Goal: Task Accomplishment & Management: Manage account settings

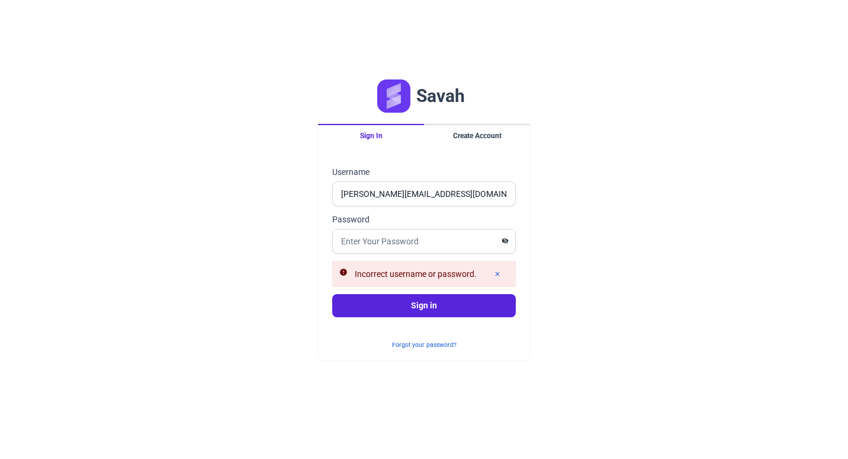
click at [599, 272] on div "Savah Sign In Create Account Sign in Username [PERSON_NAME][EMAIL_ADDRESS][DOMA…" at bounding box center [424, 229] width 848 height 459
click at [386, 238] on input "Password" at bounding box center [424, 241] width 184 height 25
type input "Lahore123$-"
click at [332, 294] on button "Sign in" at bounding box center [424, 305] width 184 height 23
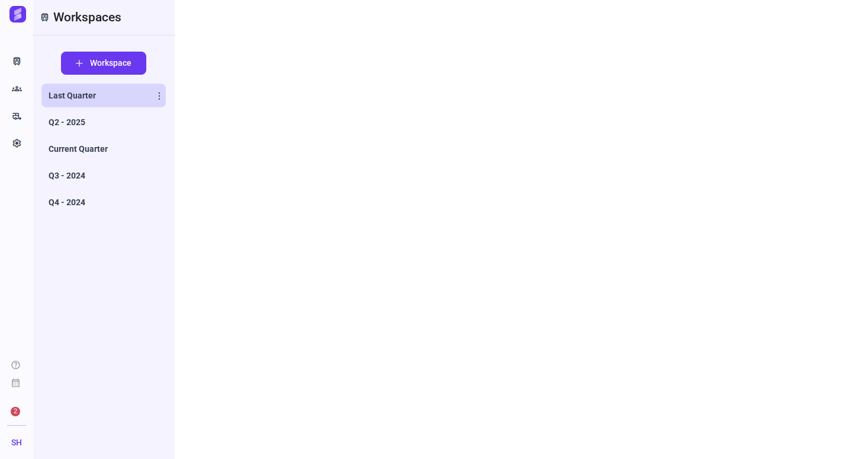
click at [77, 96] on span "Last Quarter" at bounding box center [72, 95] width 47 height 12
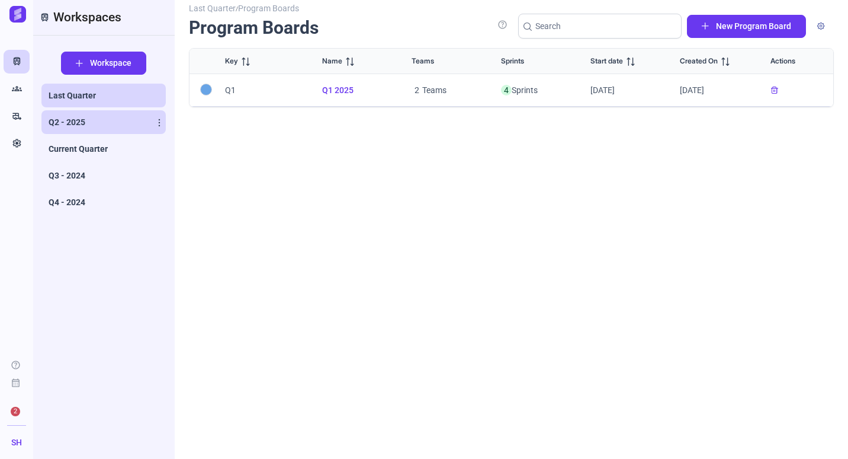
click at [81, 114] on link "Q2 - 2025" at bounding box center [103, 122] width 124 height 24
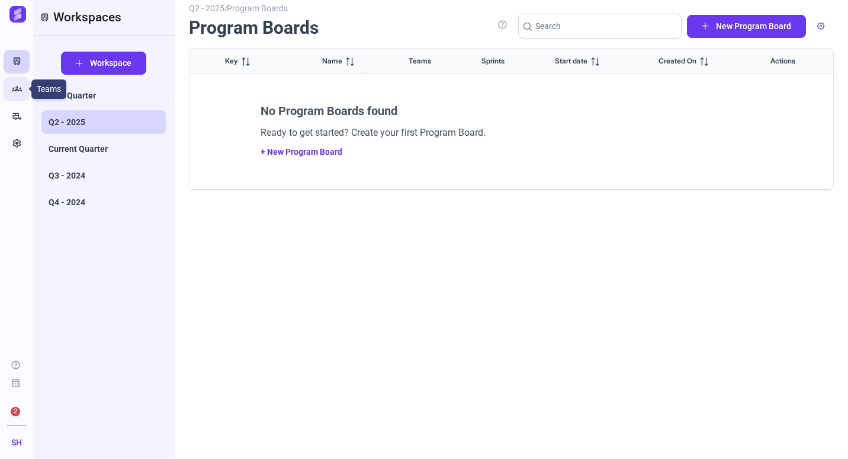
click at [16, 91] on icon "Groups" at bounding box center [17, 89] width 10 height 12
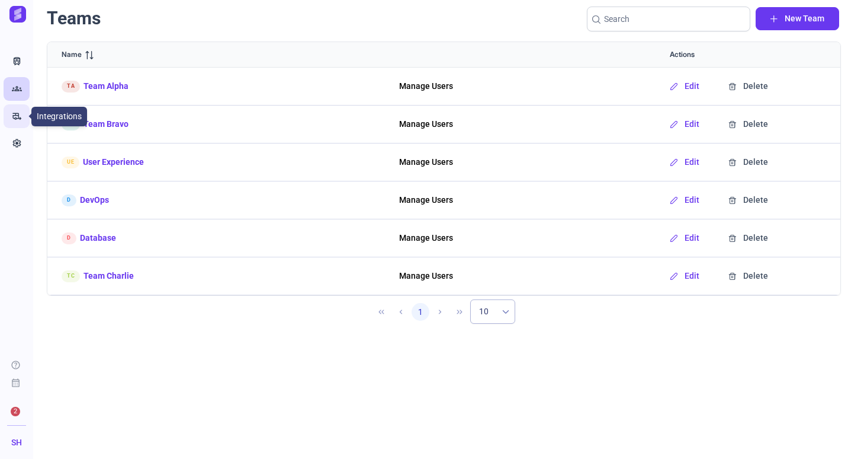
click at [19, 116] on icon "rv_hookup" at bounding box center [17, 116] width 10 height 12
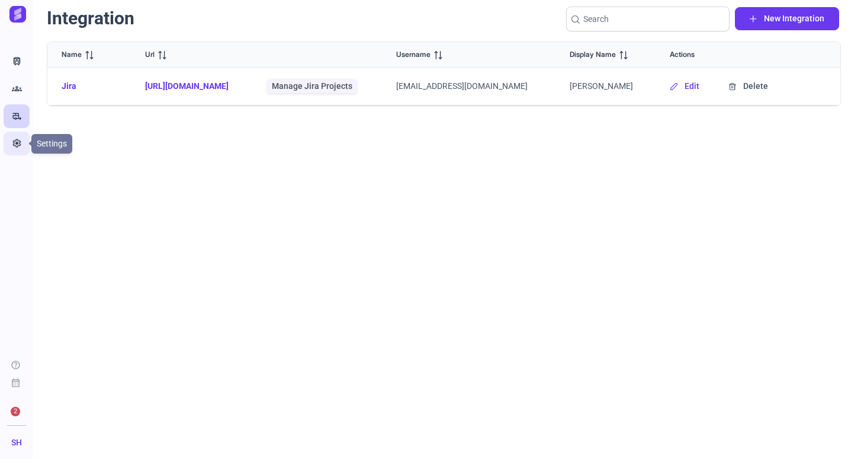
click at [22, 136] on link "Settings" at bounding box center [17, 144] width 26 height 24
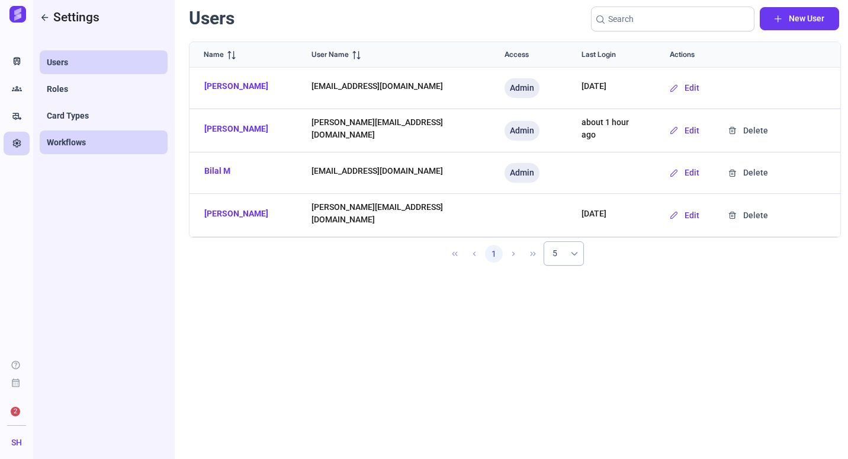
click at [73, 143] on span "Workflows" at bounding box center [66, 142] width 39 height 12
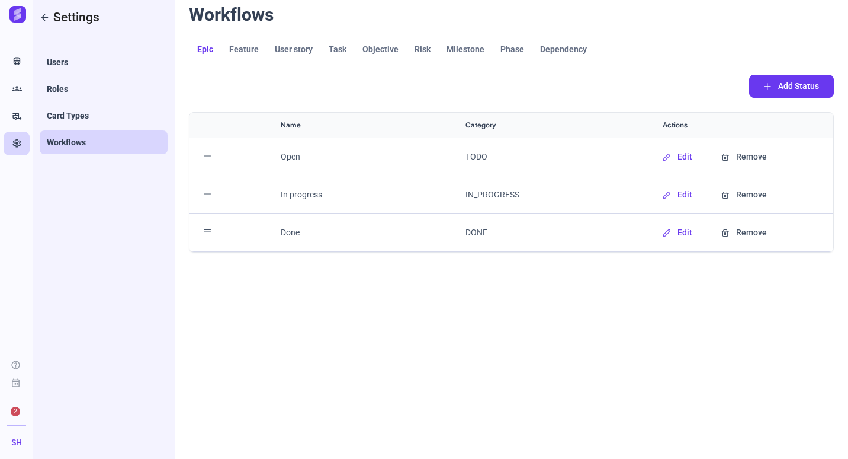
click at [243, 55] on link "Feature" at bounding box center [244, 49] width 46 height 23
click at [308, 52] on span "User story" at bounding box center [294, 49] width 38 height 8
click at [521, 409] on div "Name Category Actions Open TODO Edit Remove In progress IN_PROGRESS Edit Remove…" at bounding box center [511, 278] width 645 height 332
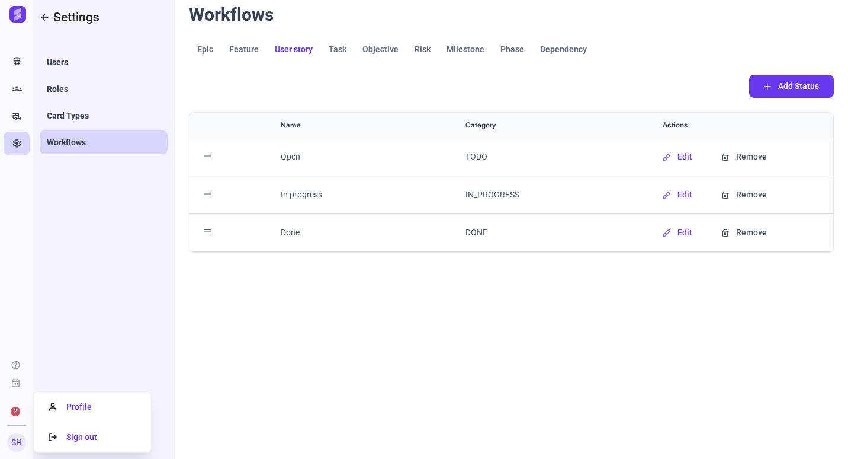
drag, startPoint x: 19, startPoint y: 443, endPoint x: 21, endPoint y: 437, distance: 6.4
click at [21, 437] on span "SH" at bounding box center [16, 442] width 11 height 12
click at [88, 408] on span "Profile" at bounding box center [70, 406] width 43 height 9
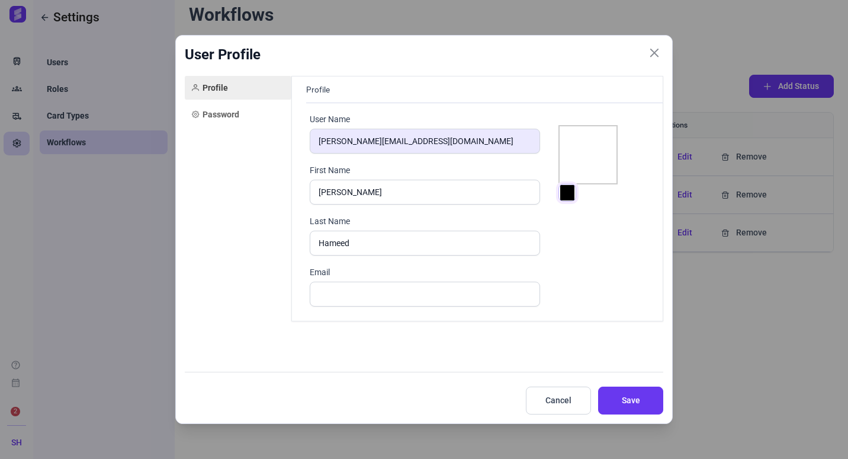
click at [572, 190] on input "#000000" at bounding box center [568, 193] width 18 height 18
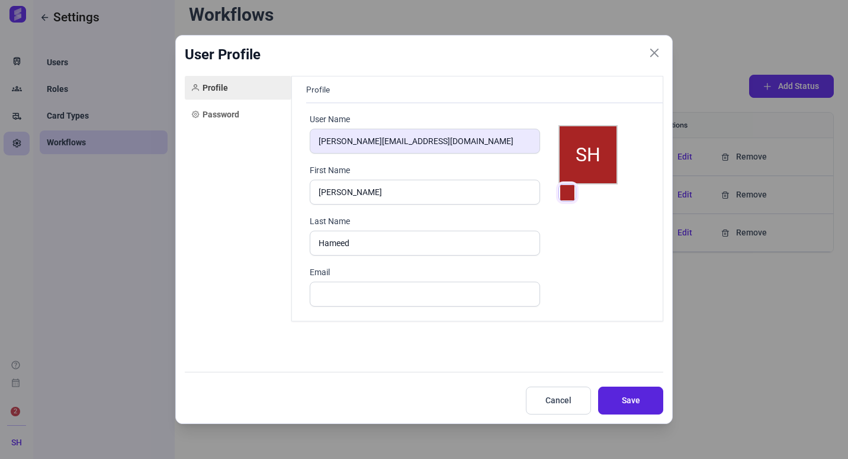
type input "#a82424"
click at [613, 402] on button "Save" at bounding box center [630, 400] width 65 height 28
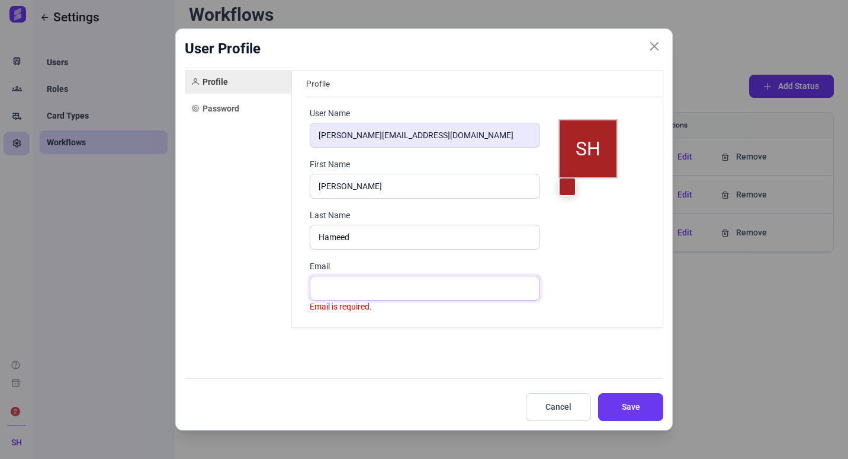
click at [335, 294] on input "Email" at bounding box center [425, 288] width 230 height 25
type input "sheraz@savahapp.com"
click at [627, 403] on span "Save" at bounding box center [631, 407] width 36 height 12
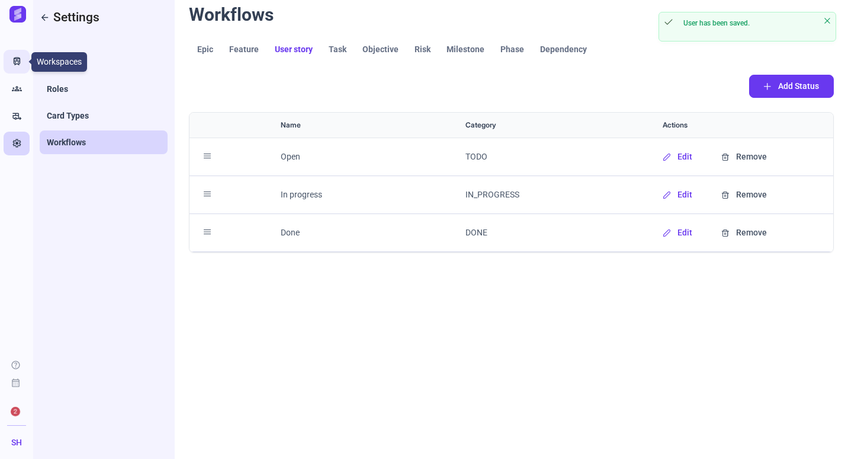
click at [14, 65] on icon "Train" at bounding box center [17, 62] width 10 height 12
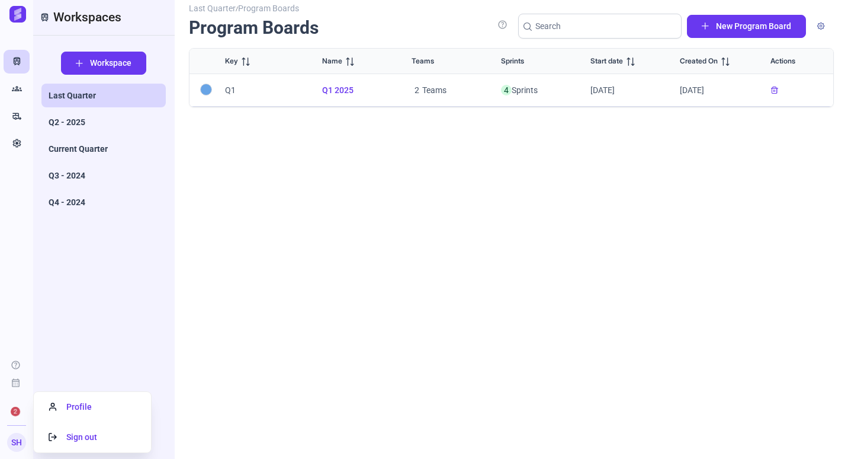
click at [13, 444] on span "SH" at bounding box center [16, 442] width 11 height 12
click at [79, 399] on li "Profile" at bounding box center [92, 407] width 117 height 30
click at [78, 407] on span "Profile" at bounding box center [70, 406] width 43 height 9
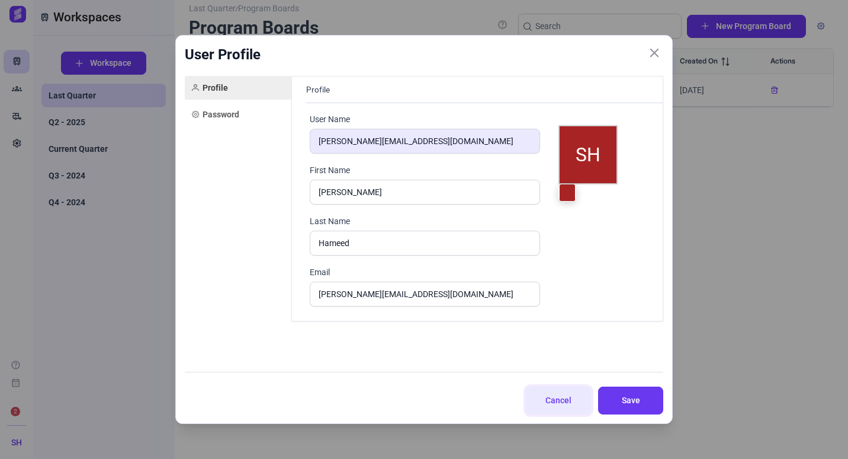
click at [550, 406] on span "Cancel" at bounding box center [559, 400] width 36 height 12
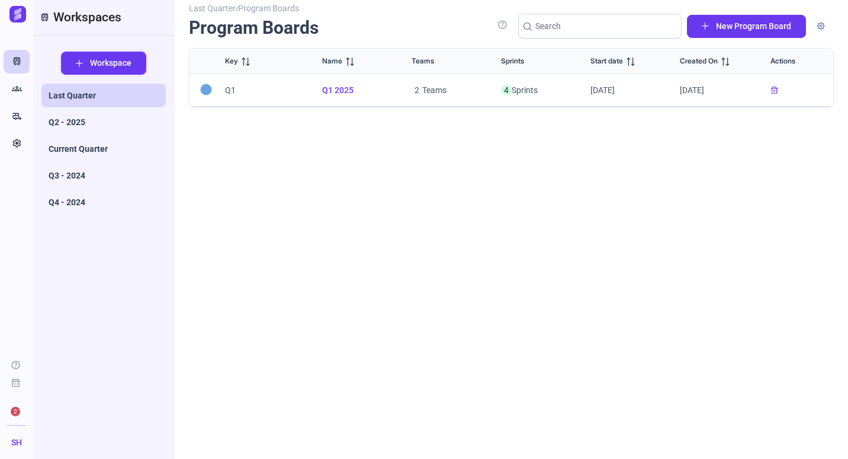
click at [95, 64] on span "Workspace" at bounding box center [110, 63] width 41 height 12
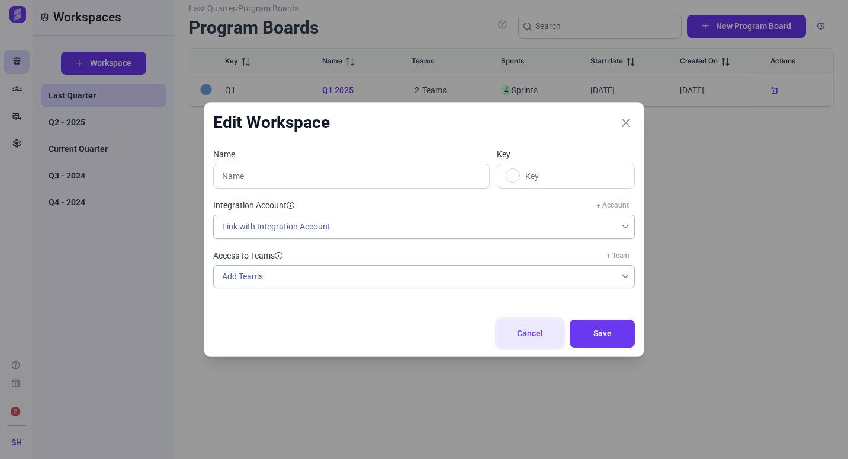
click at [516, 328] on span "Cancel" at bounding box center [531, 333] width 36 height 12
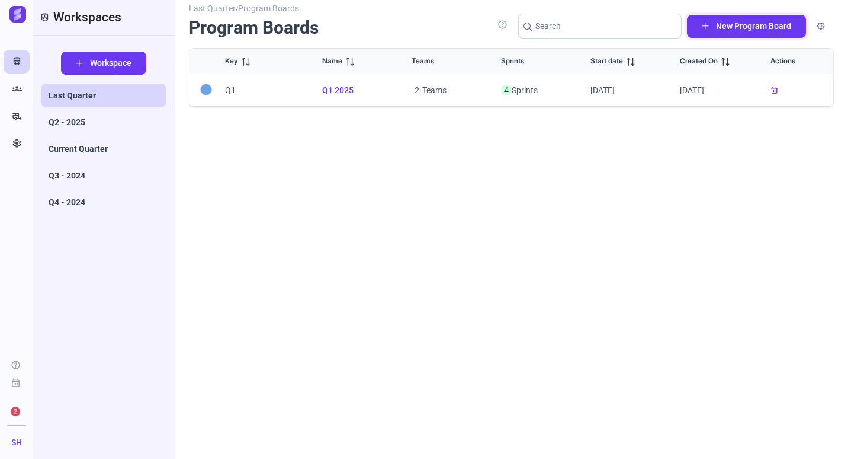
click at [721, 27] on span "New Program Board" at bounding box center [753, 26] width 75 height 12
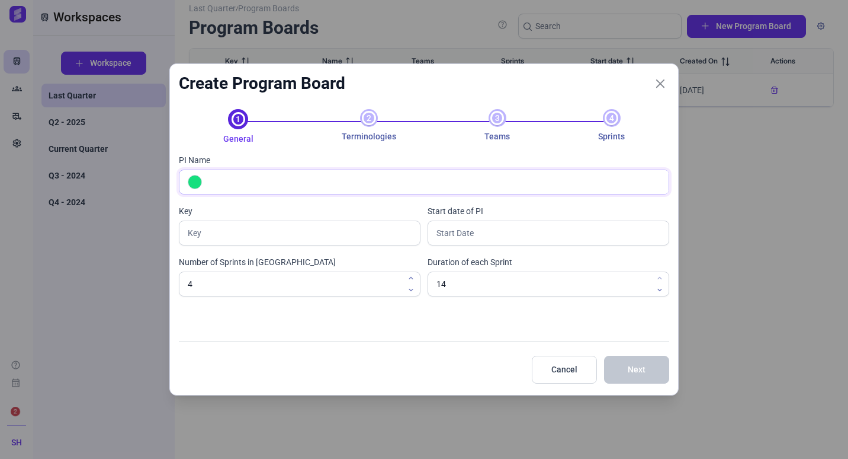
click at [416, 180] on input "PI Name" at bounding box center [437, 182] width 463 height 24
type input "q"
type input "Q"
type input "qwertyu"
click at [635, 367] on span "Next" at bounding box center [637, 369] width 36 height 12
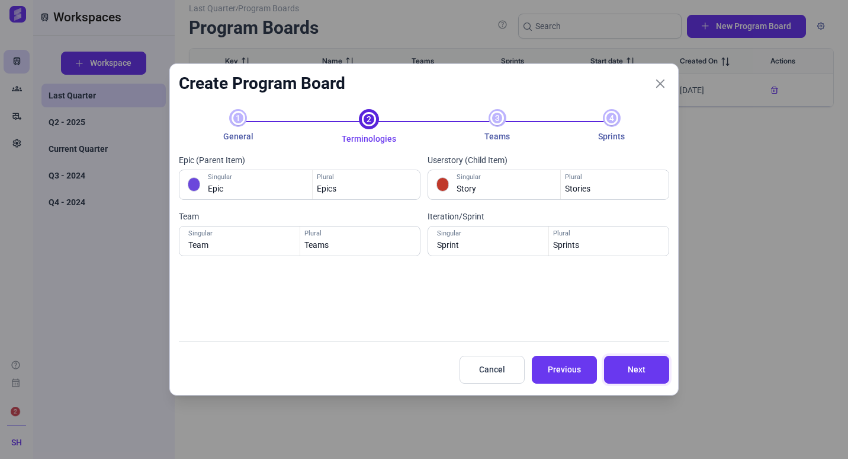
click at [635, 373] on span "Next" at bounding box center [637, 369] width 36 height 12
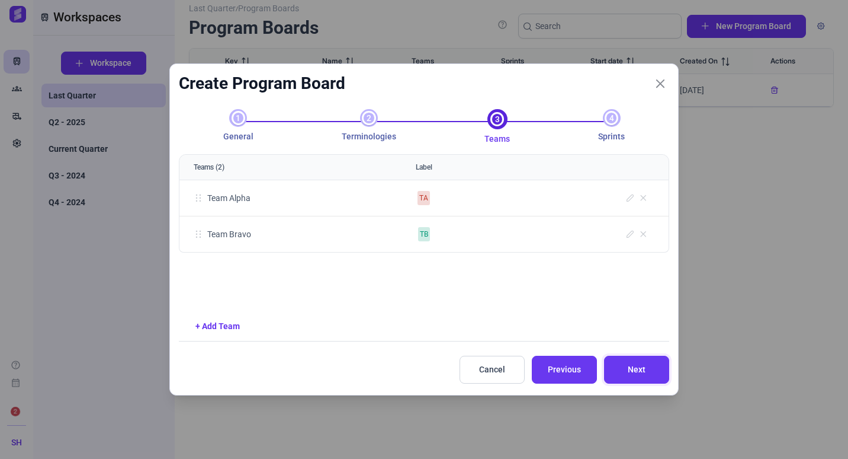
click at [635, 373] on span "Next" at bounding box center [637, 369] width 36 height 12
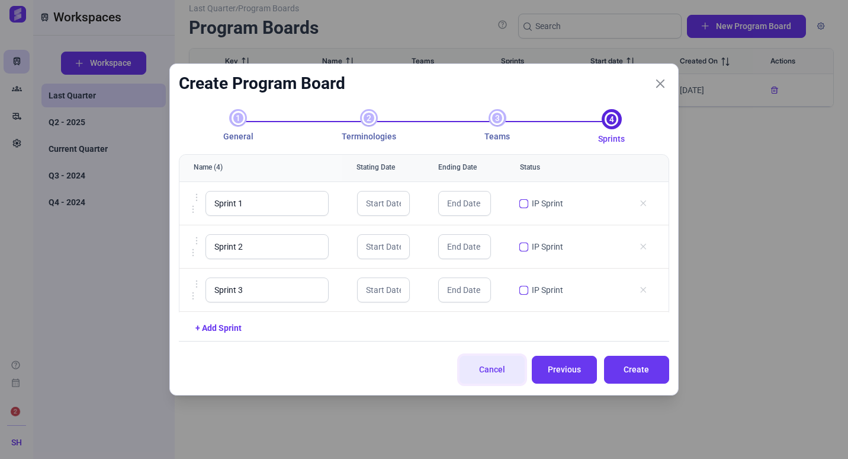
click at [493, 369] on span "Cancel" at bounding box center [493, 369] width 36 height 12
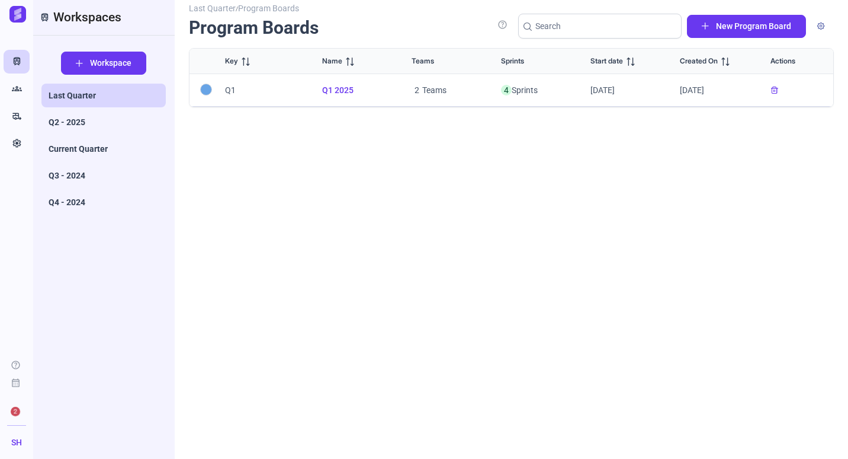
click at [338, 90] on span "Q1 2025" at bounding box center [352, 90] width 61 height 12
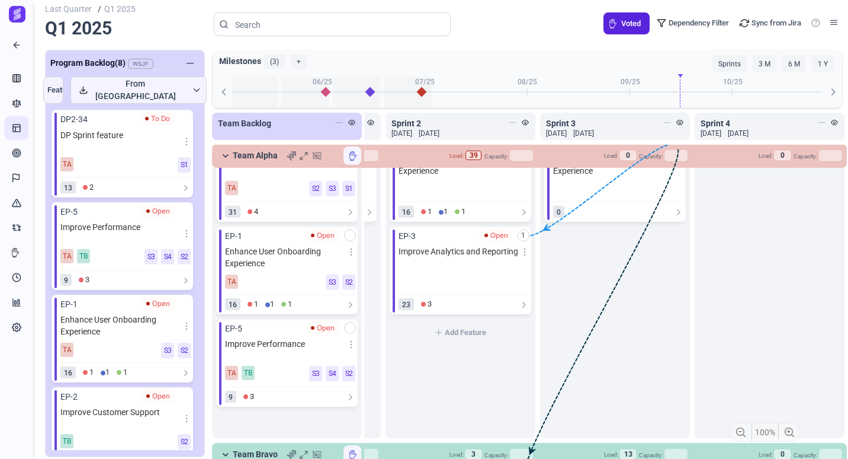
scroll to position [0, 136]
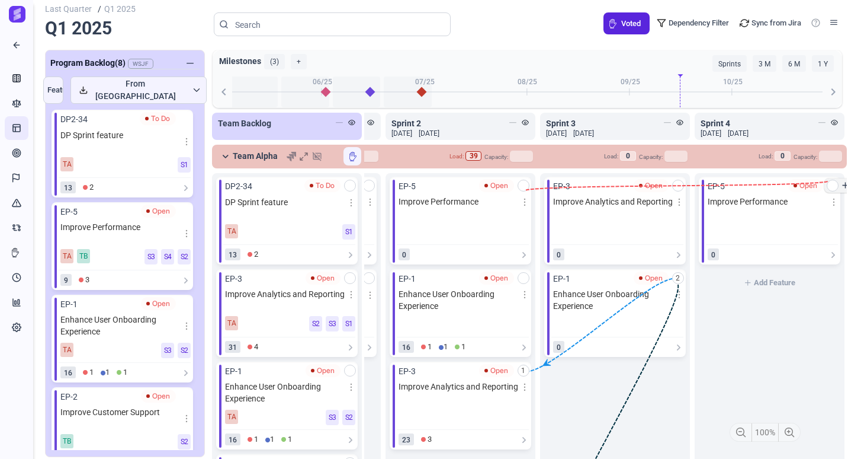
drag, startPoint x: 526, startPoint y: 190, endPoint x: 828, endPoint y: 184, distance: 301.6
click at [828, 184] on div "add DP2-34 To Do DP Sprint feature TA S1 13 2 add EP-3 Open Improve Analytics a…" at bounding box center [460, 373] width 773 height 400
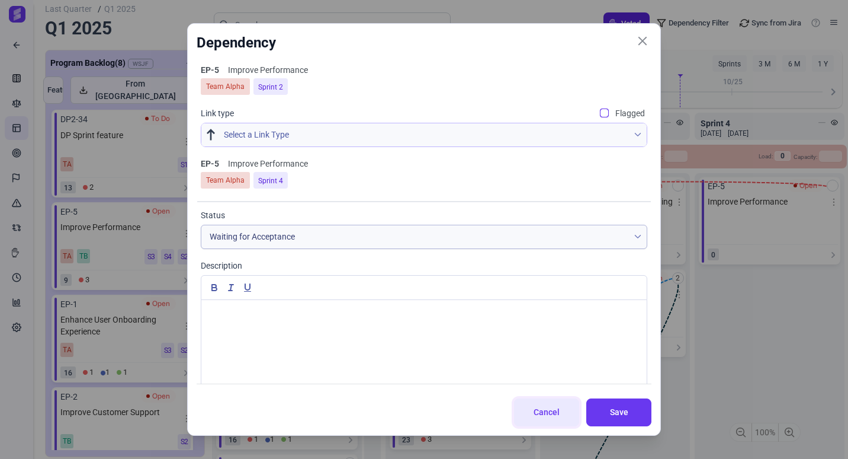
click at [538, 409] on span "Cancel" at bounding box center [547, 412] width 36 height 12
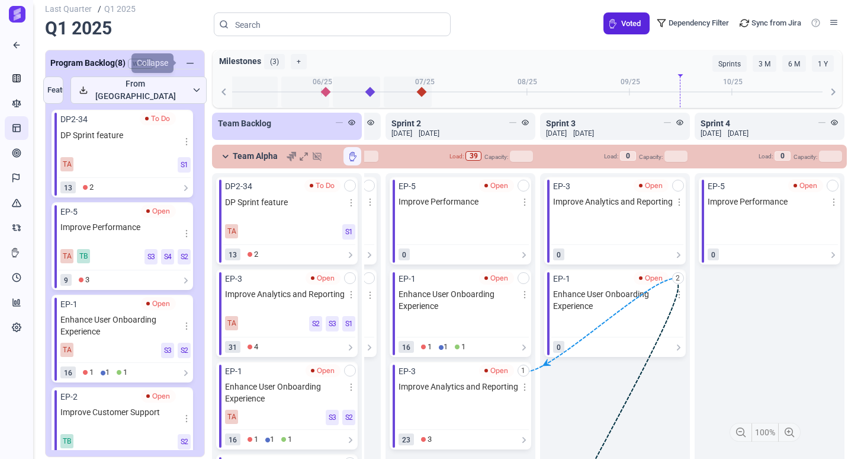
click at [191, 60] on span "button" at bounding box center [190, 63] width 7 height 7
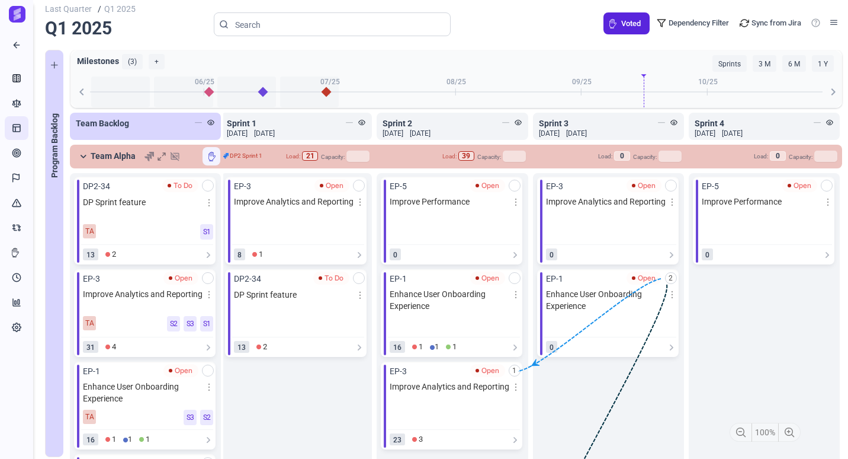
scroll to position [0, 0]
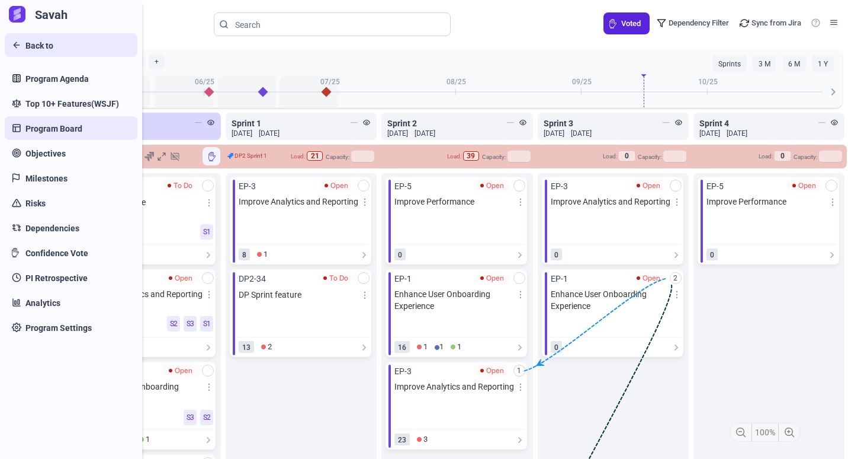
click at [44, 49] on span "Back to" at bounding box center [39, 46] width 28 height 12
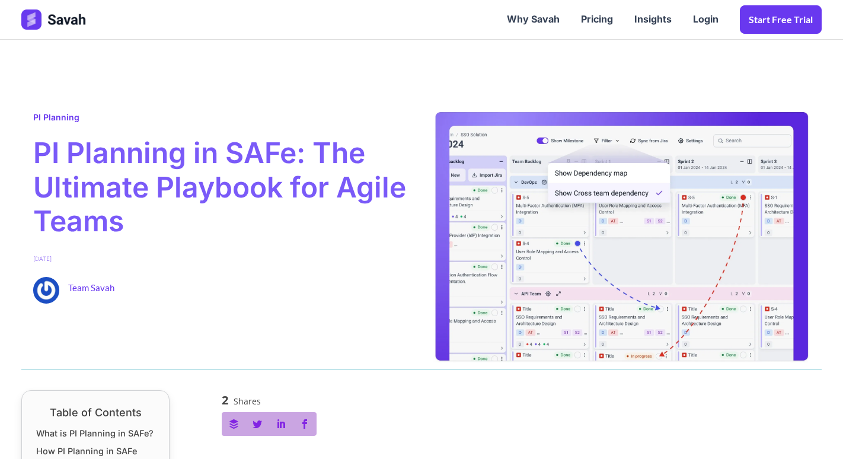
click at [74, 18] on img at bounding box center [54, 19] width 66 height 20
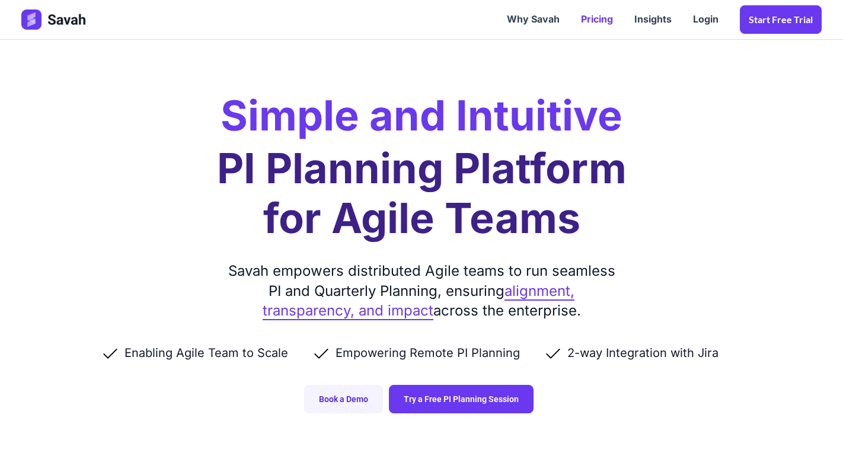
click at [611, 27] on link "Pricing" at bounding box center [596, 19] width 53 height 37
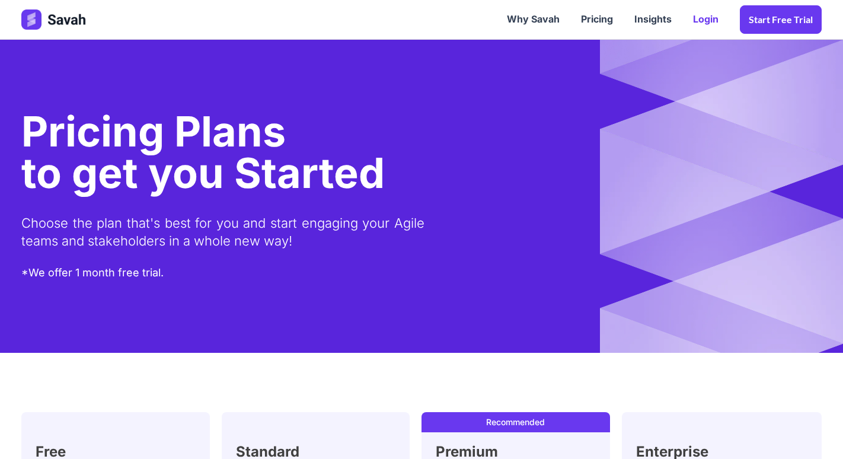
click at [702, 14] on link "Login" at bounding box center [705, 19] width 47 height 37
